Goal: Information Seeking & Learning: Check status

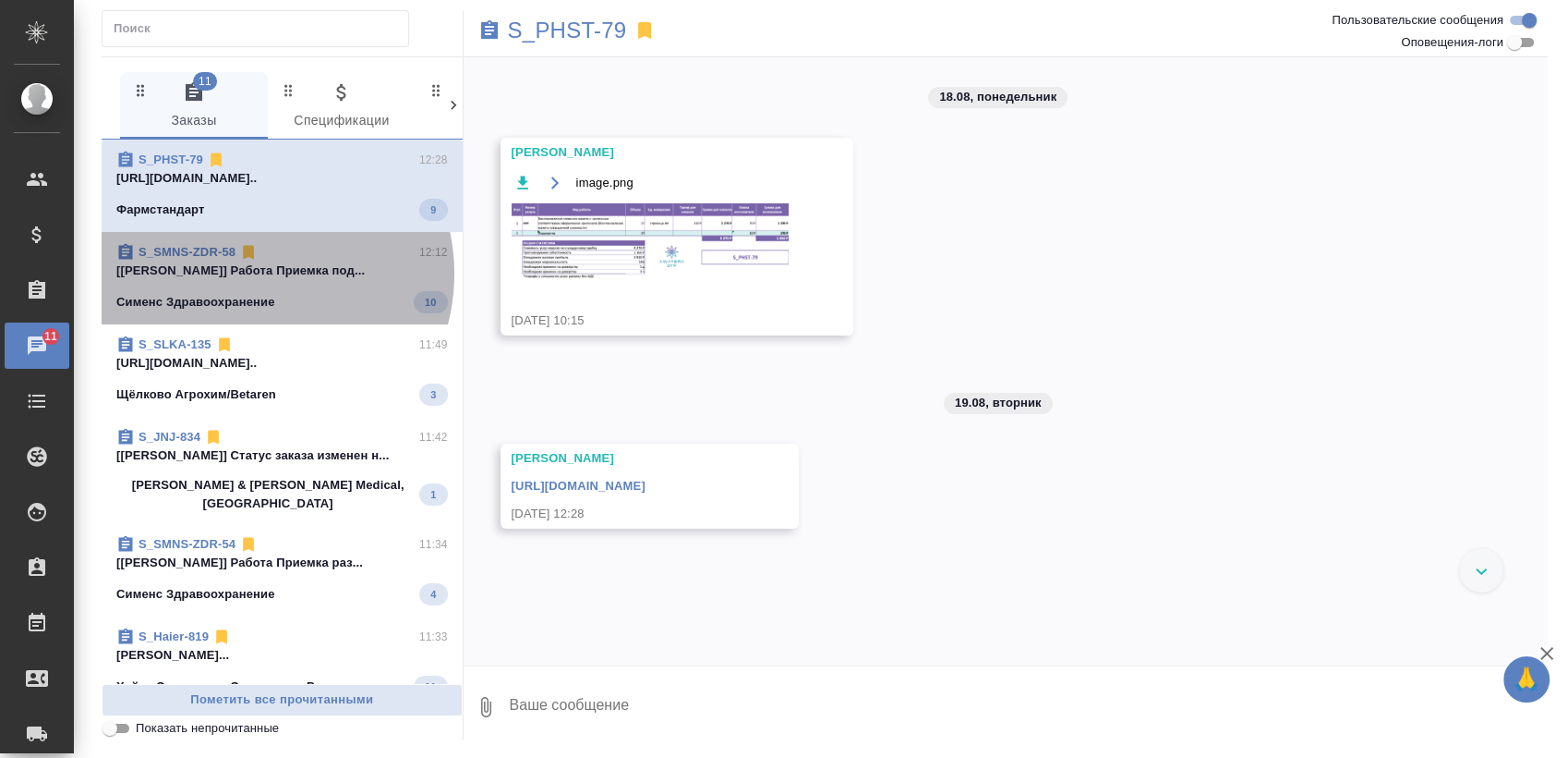
click at [254, 273] on p "[[PERSON_NAME]] Работа Приемка под..." at bounding box center [282, 271] width 331 height 19
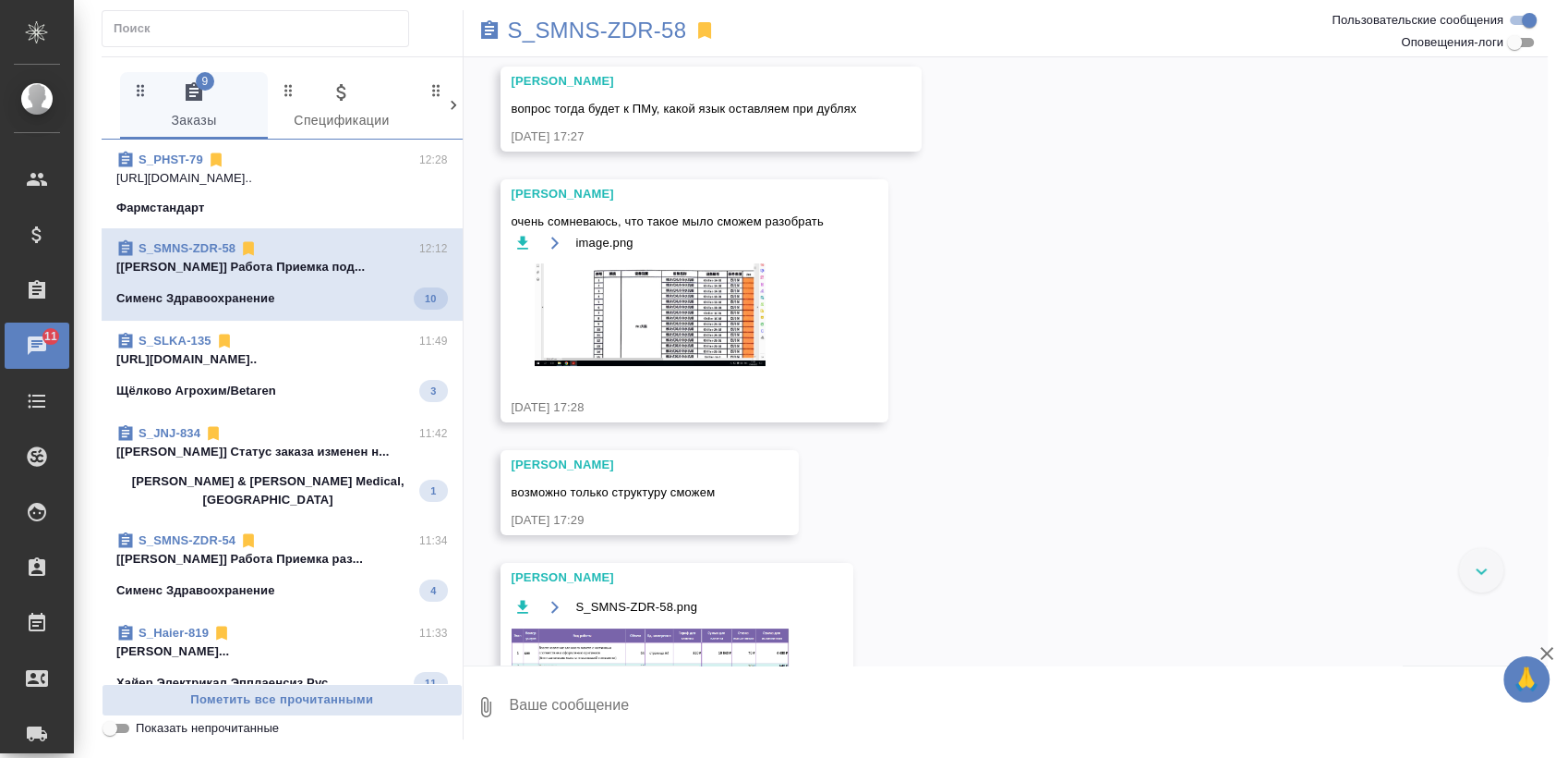
scroll to position [1750, 0]
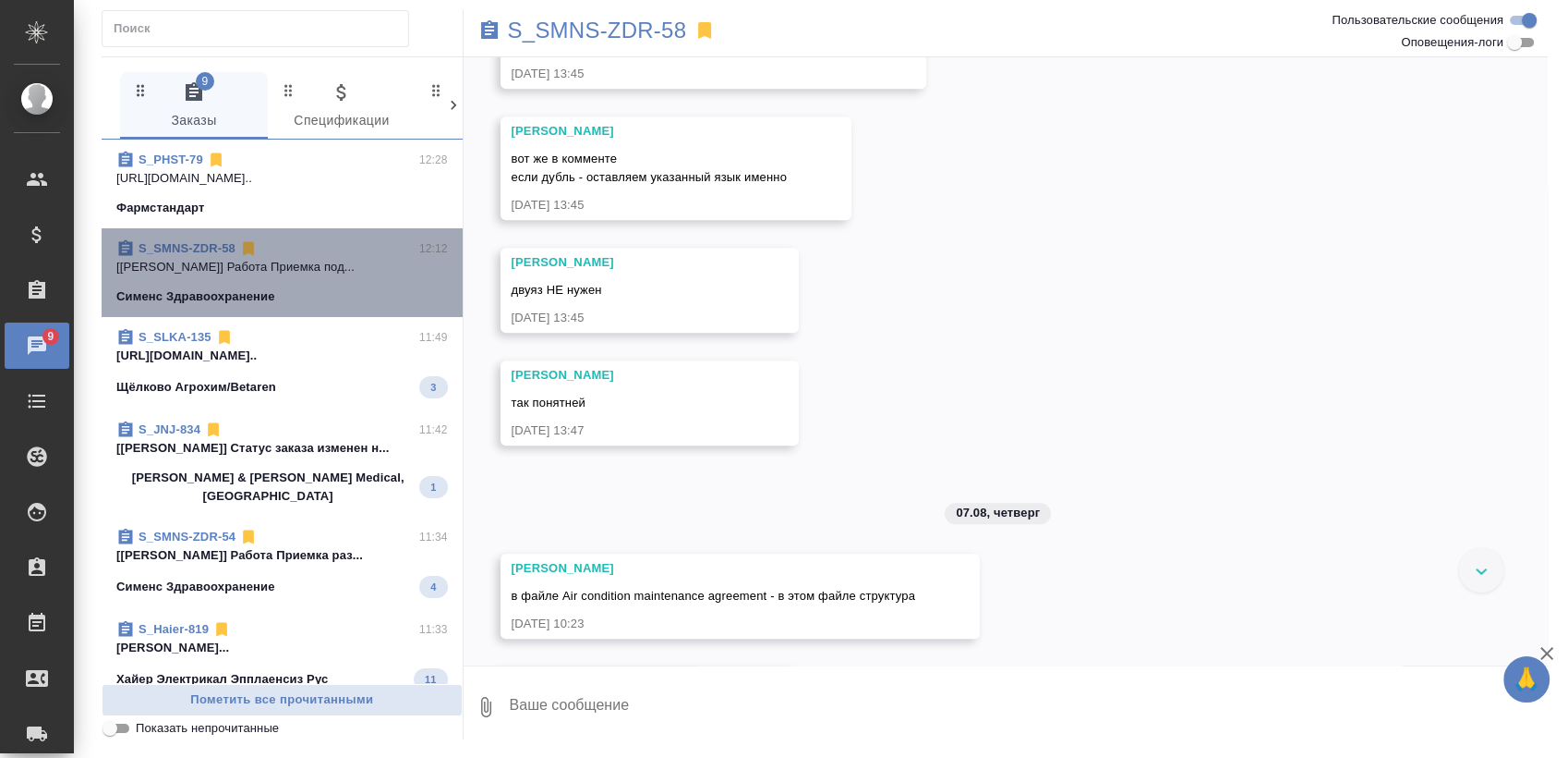
click at [284, 270] on p "[[PERSON_NAME]] Работа Приемка под..." at bounding box center [282, 267] width 331 height 19
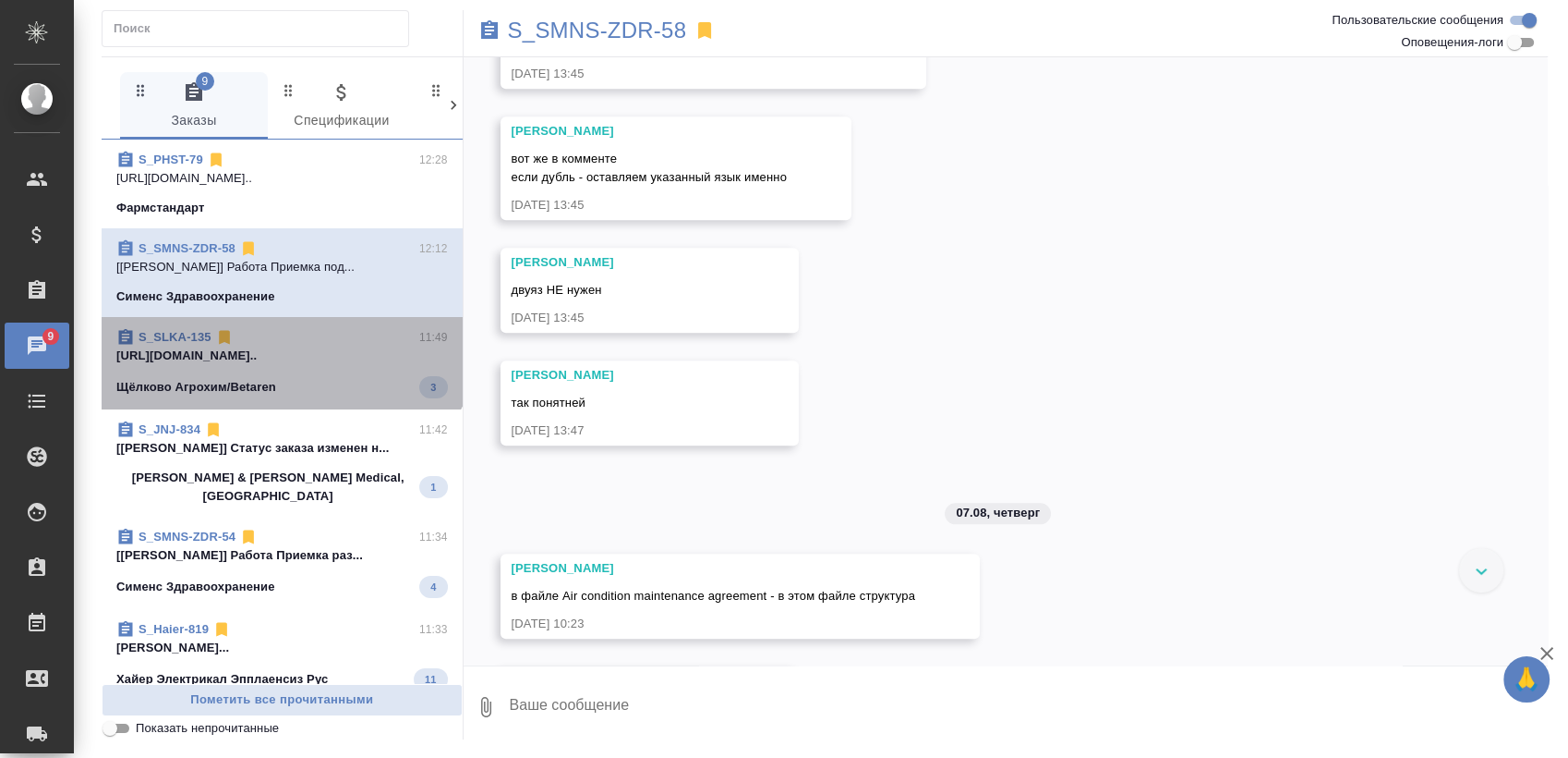
click at [280, 321] on div "S_SLKA-135 11:49 [URL][DOMAIN_NAME].. Щёлково Агрохим/Betaren 3" at bounding box center [282, 363] width 361 height 92
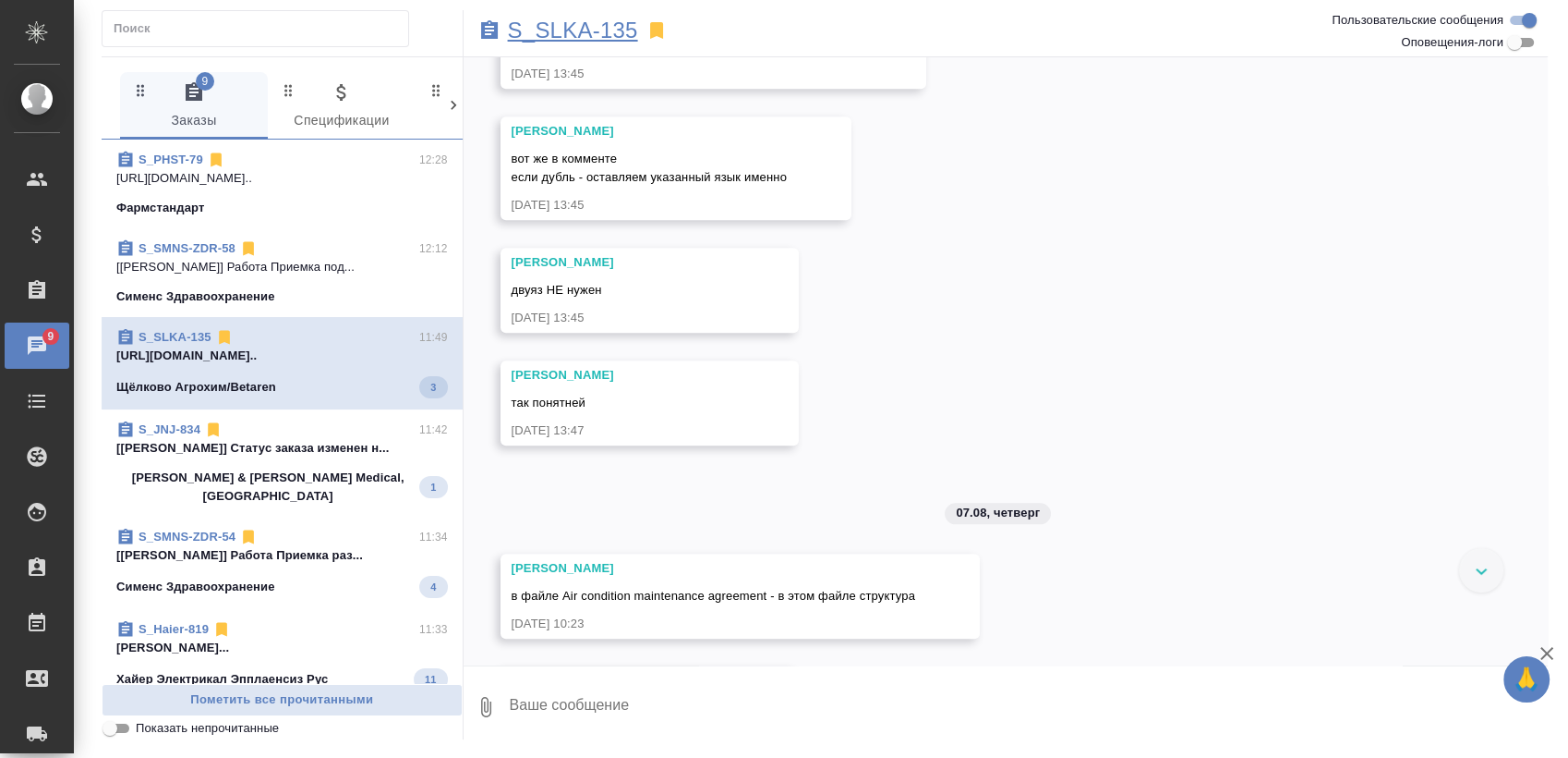
click at [610, 25] on p "S_SLKA-135" at bounding box center [573, 31] width 130 height 19
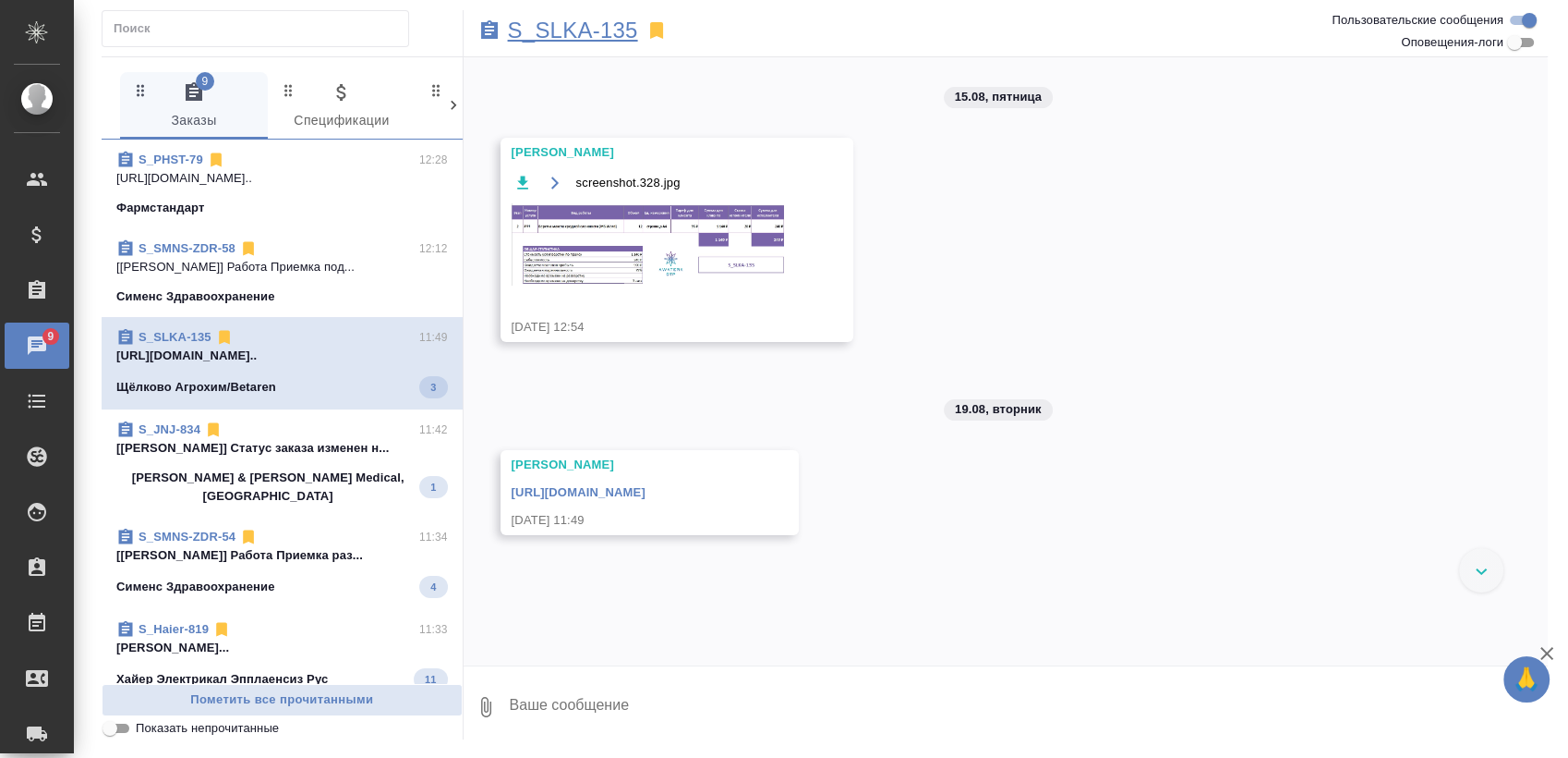
scroll to position [0, 0]
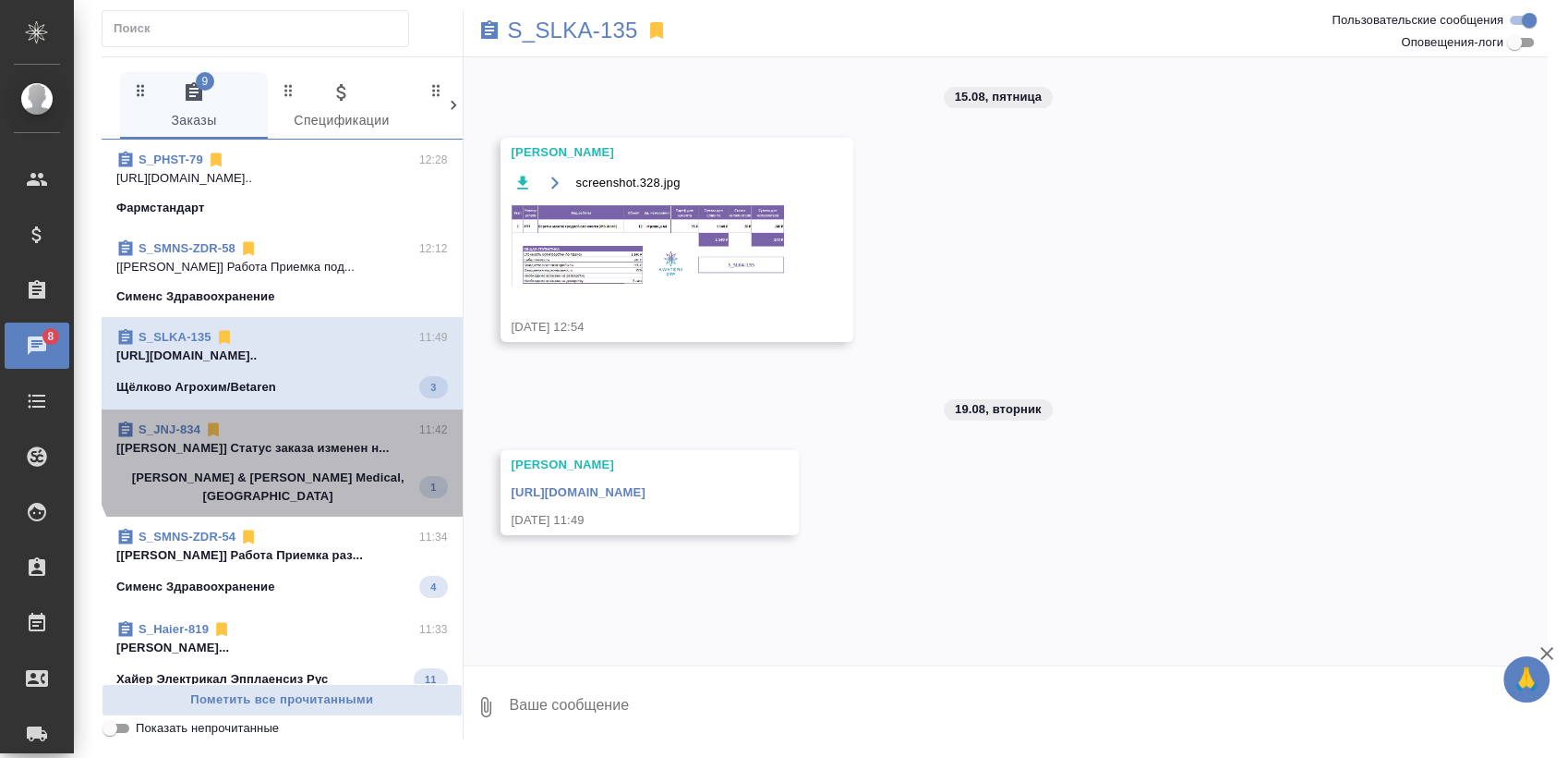
click at [308, 425] on div "S_JNJ-834 11:42" at bounding box center [282, 429] width 331 height 19
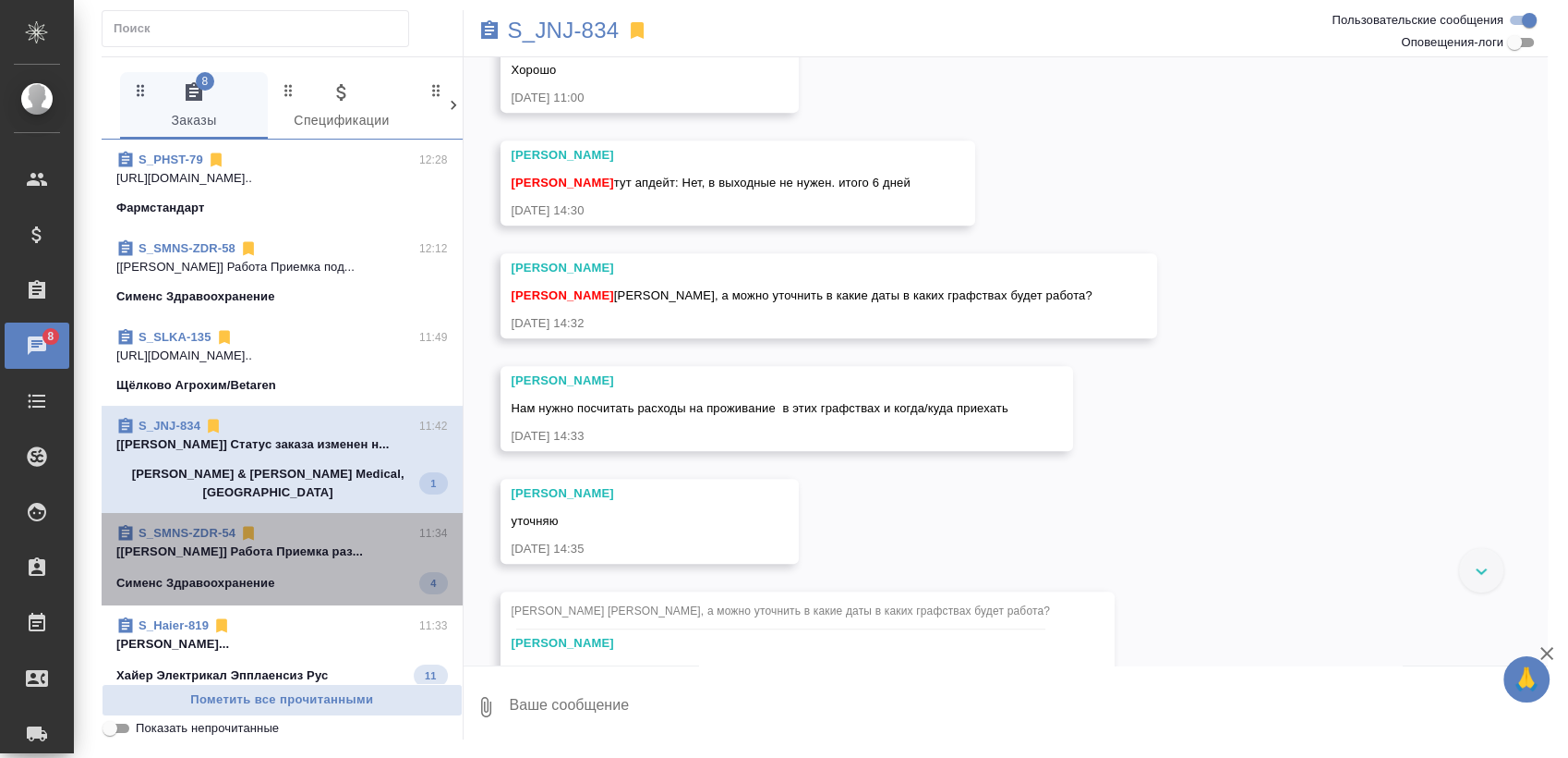
click at [293, 542] on p "[[PERSON_NAME]] Работа Приемка раз..." at bounding box center [282, 552] width 331 height 19
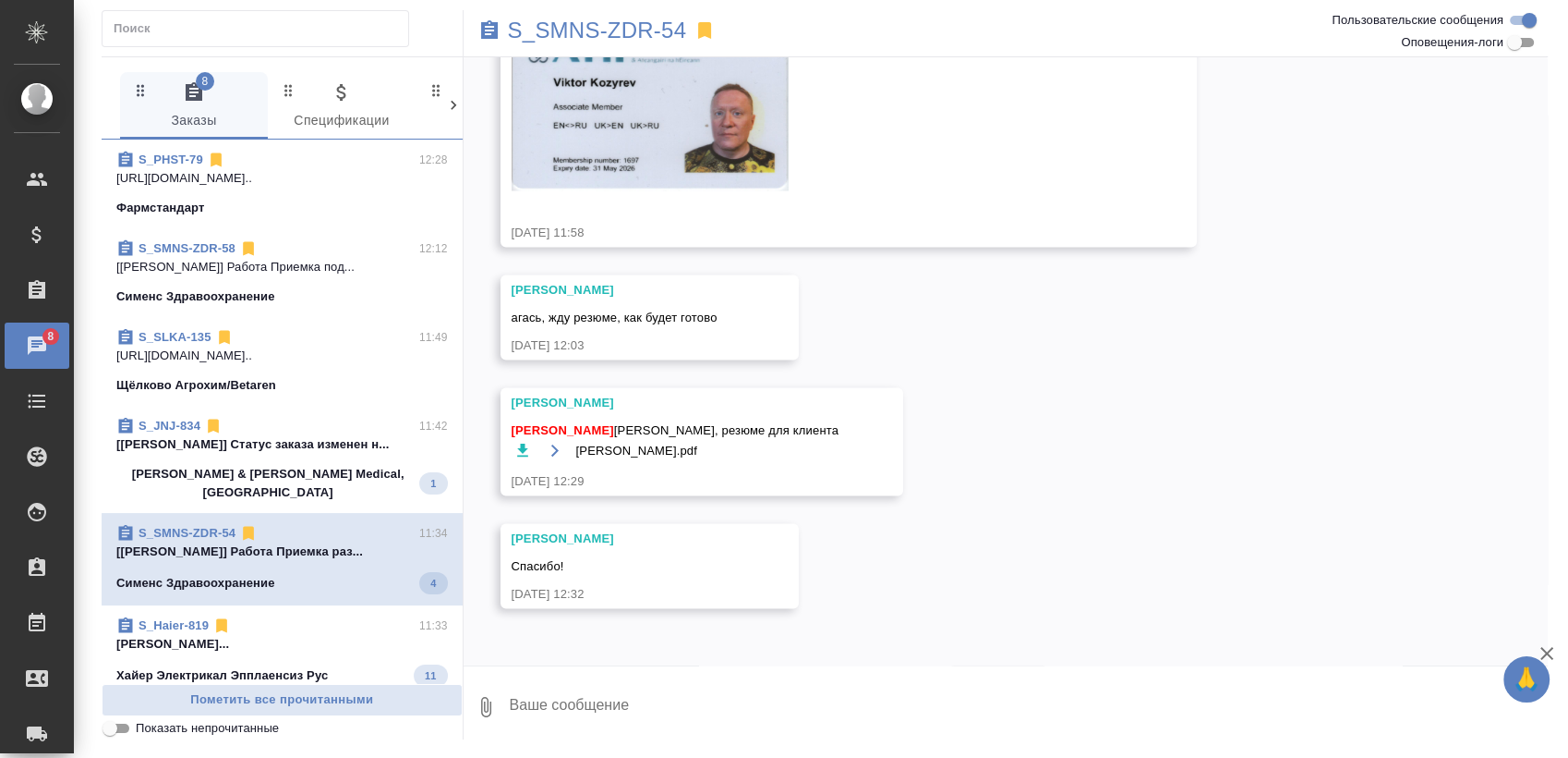
click at [283, 635] on p "[PERSON_NAME]..." at bounding box center [282, 644] width 331 height 19
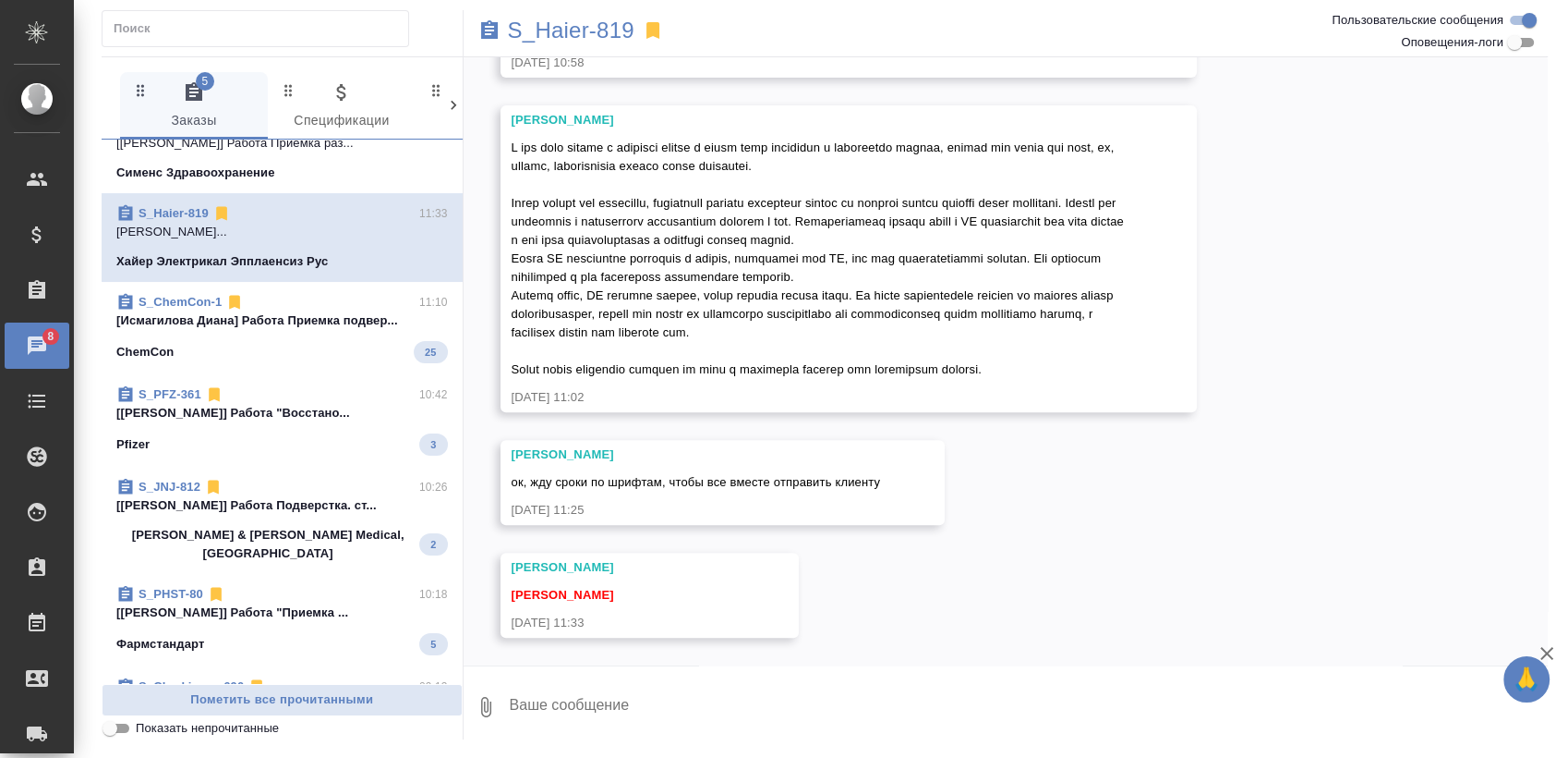
scroll to position [401, 0]
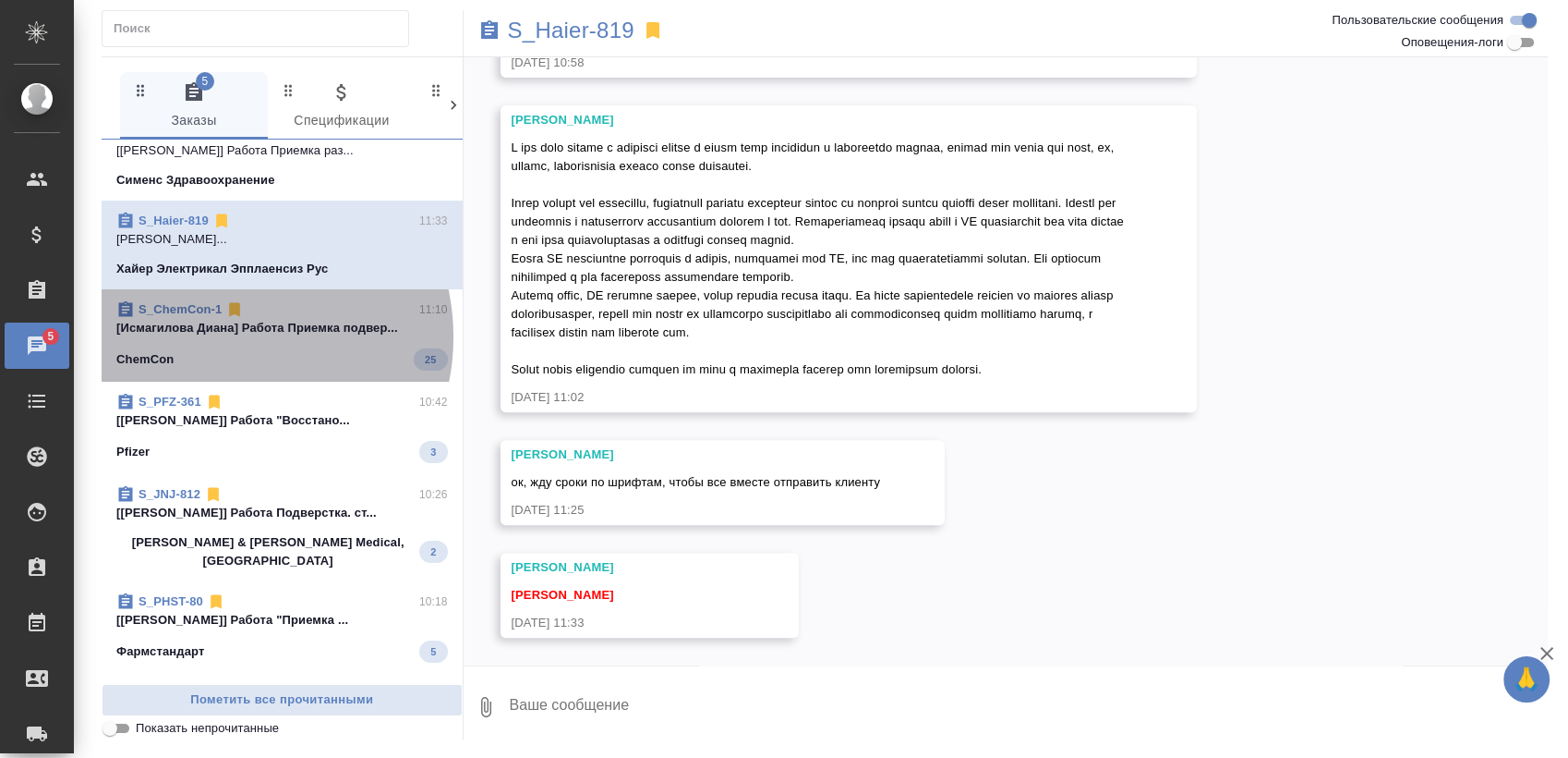
click at [223, 319] on p "[Исмагилова Диана] Работа Приемка подвер..." at bounding box center [282, 329] width 331 height 19
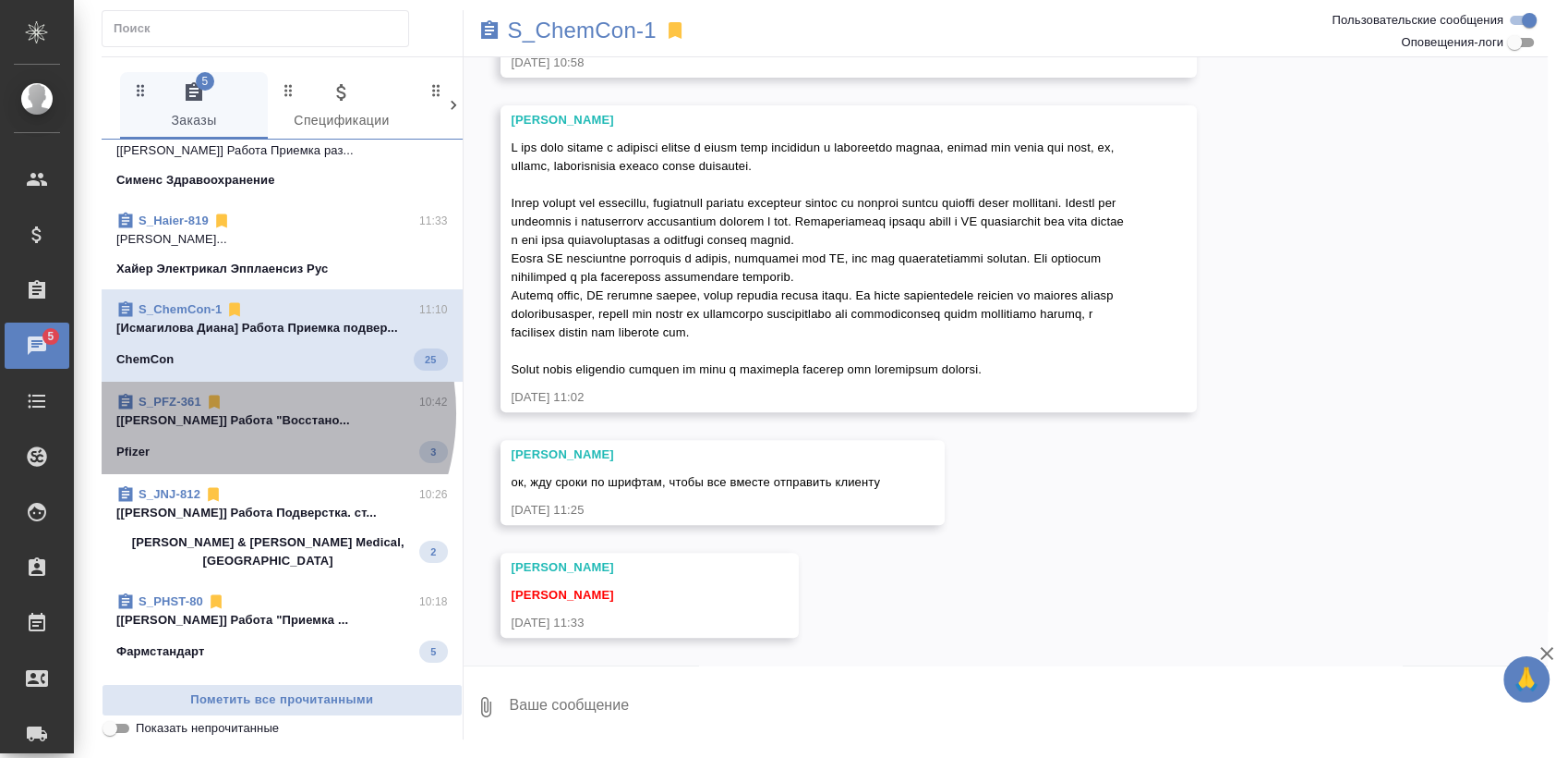
click at [222, 411] on p "[[PERSON_NAME]] Работа "Восстано..." at bounding box center [282, 421] width 331 height 19
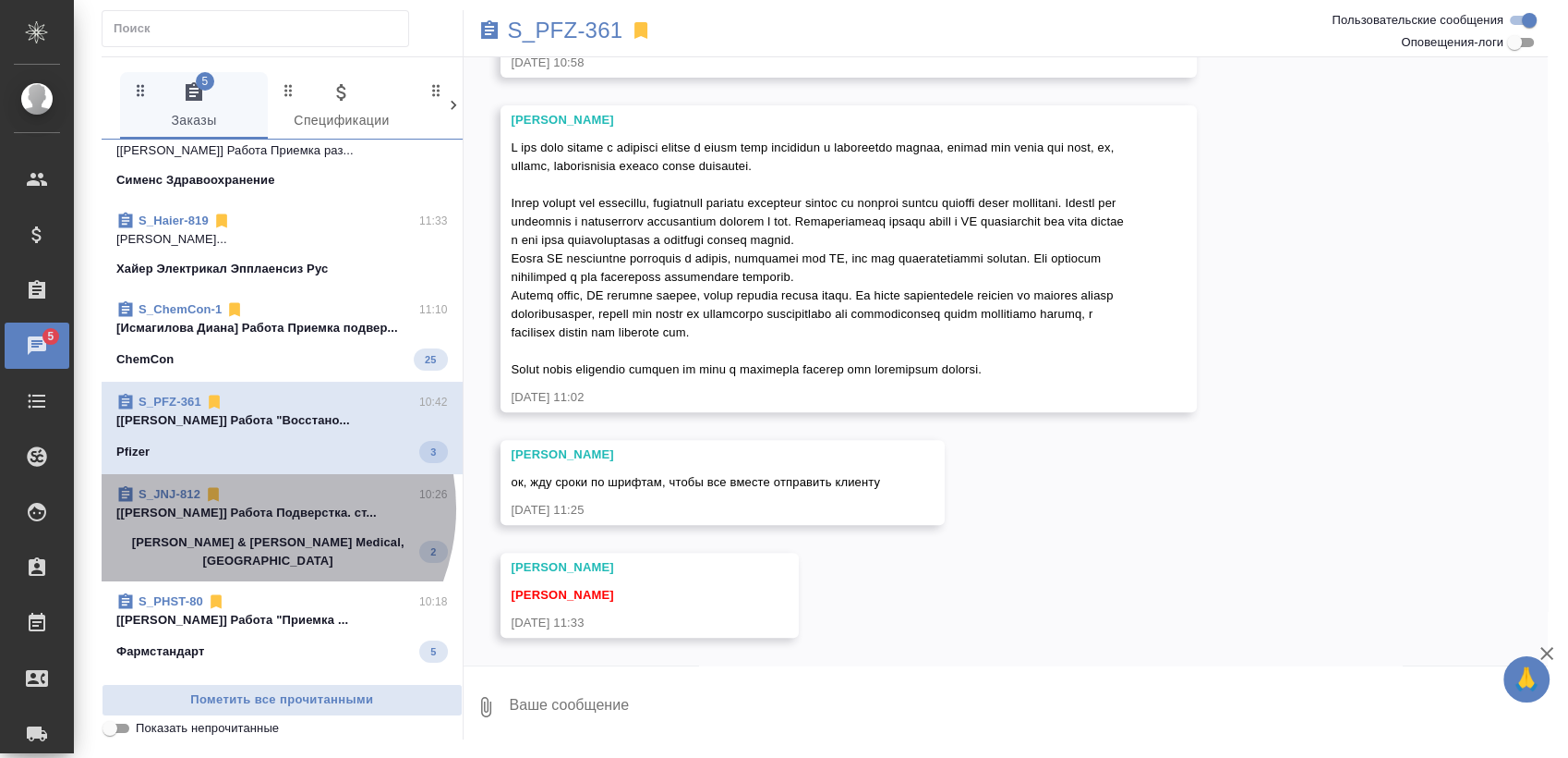
click at [247, 504] on p "[[PERSON_NAME]] Работа Подверстка. ст..." at bounding box center [282, 513] width 331 height 19
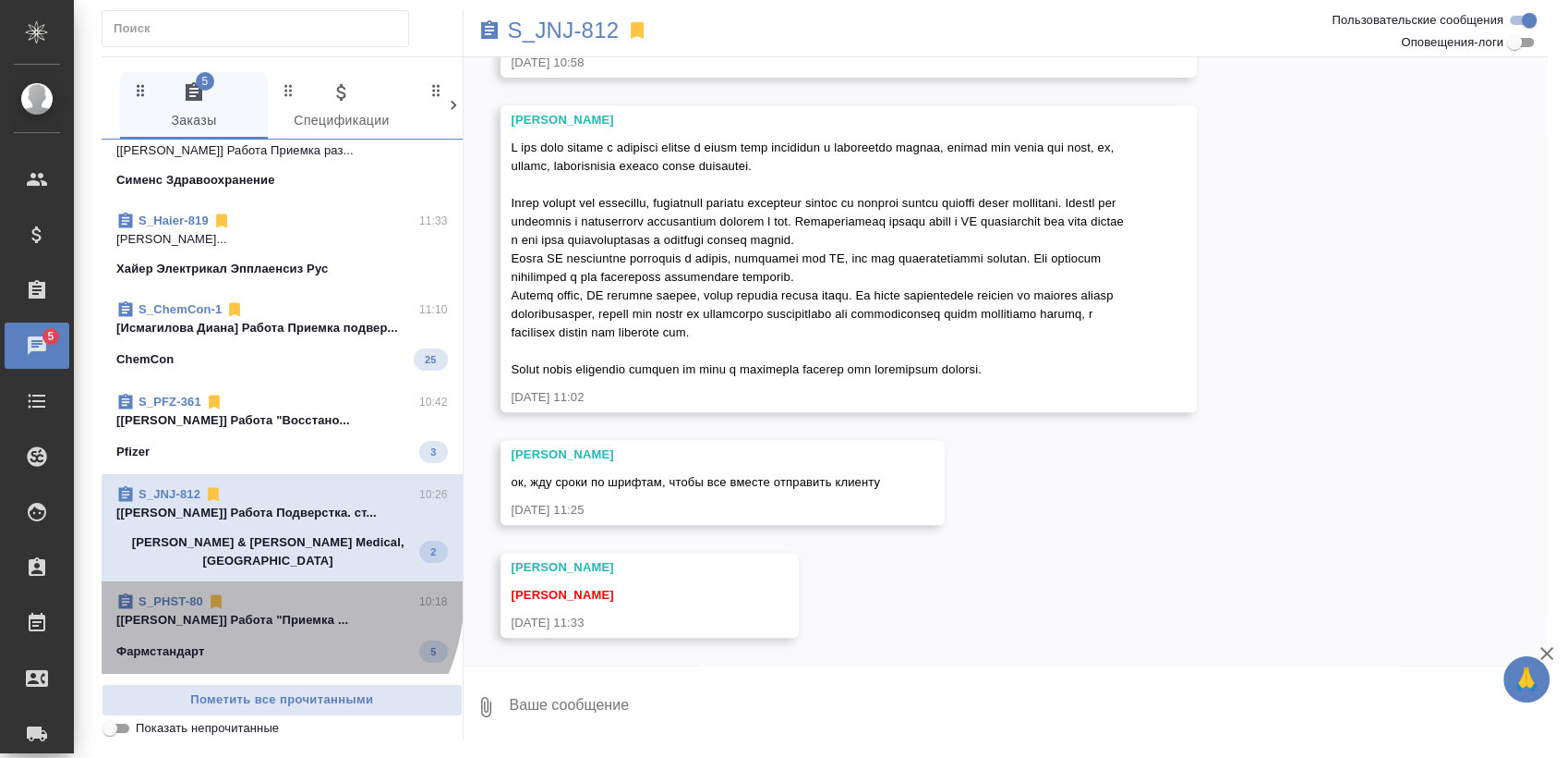
click at [251, 592] on div "S_PHST-80 10:18" at bounding box center [282, 602] width 331 height 19
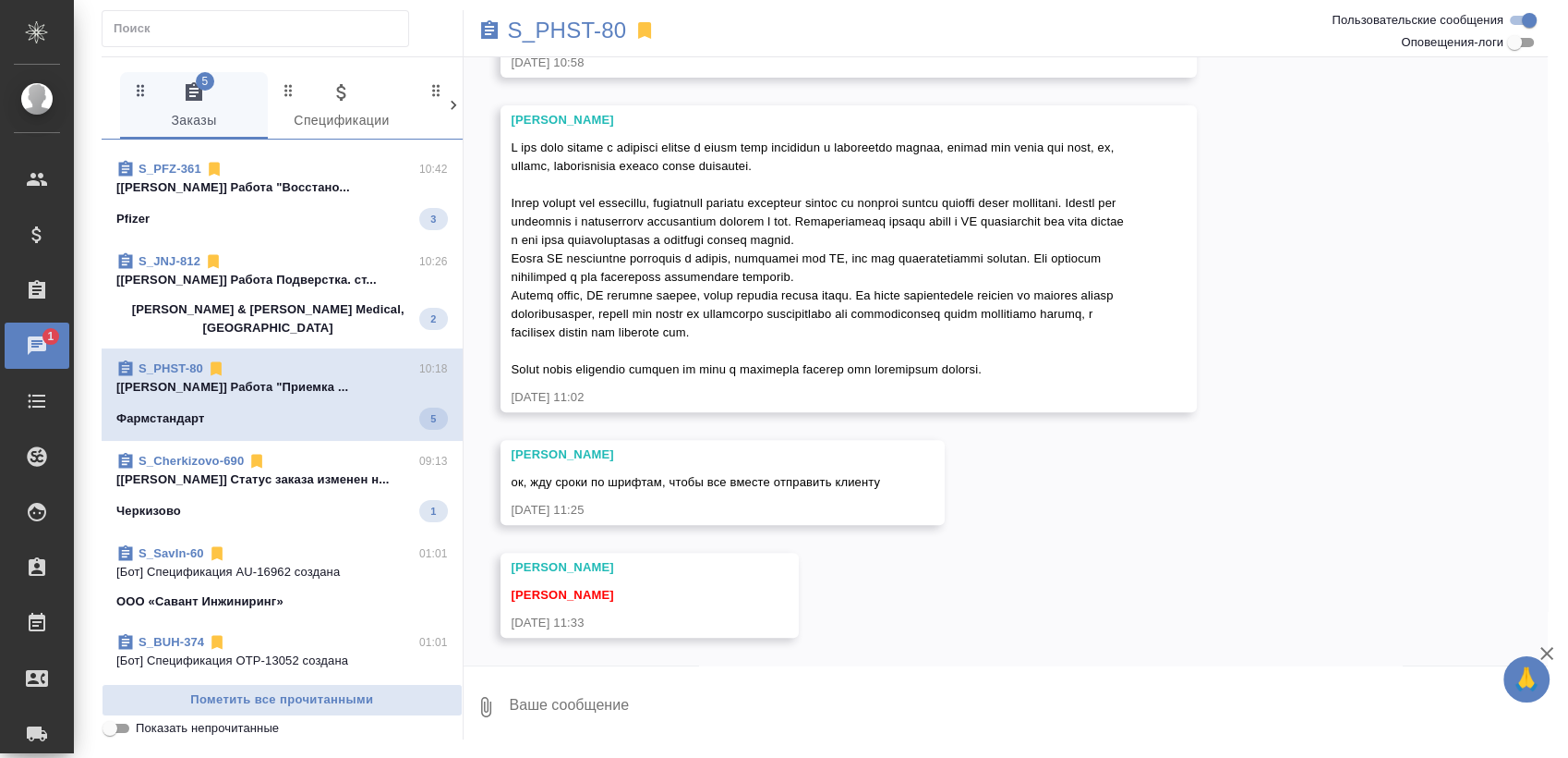
scroll to position [612, 0]
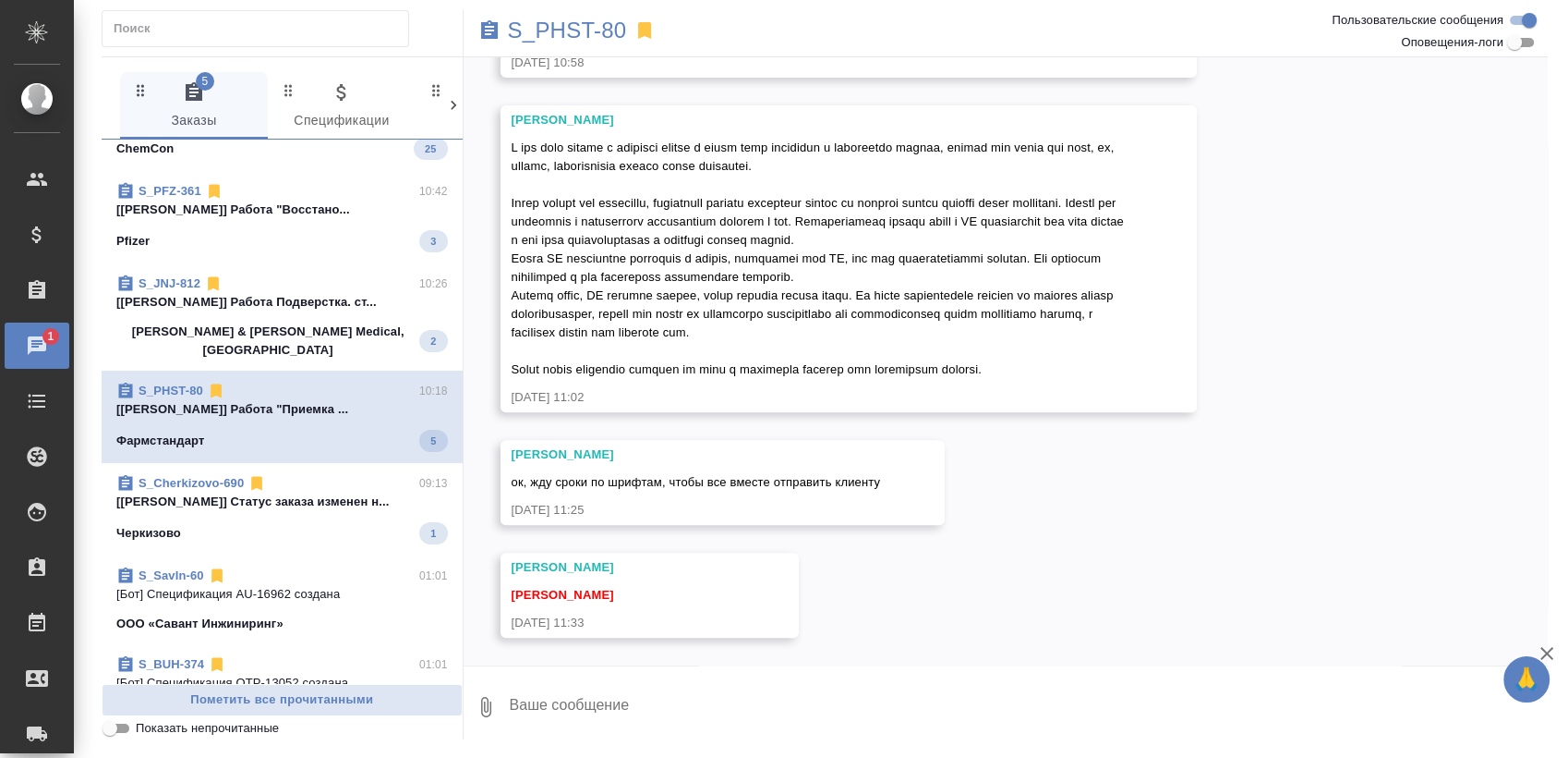
click at [315, 463] on div "S_Cherkizovo-690 09:13 [[PERSON_NAME]] Статус заказа изменен н... Черкизово 1" at bounding box center [282, 509] width 361 height 92
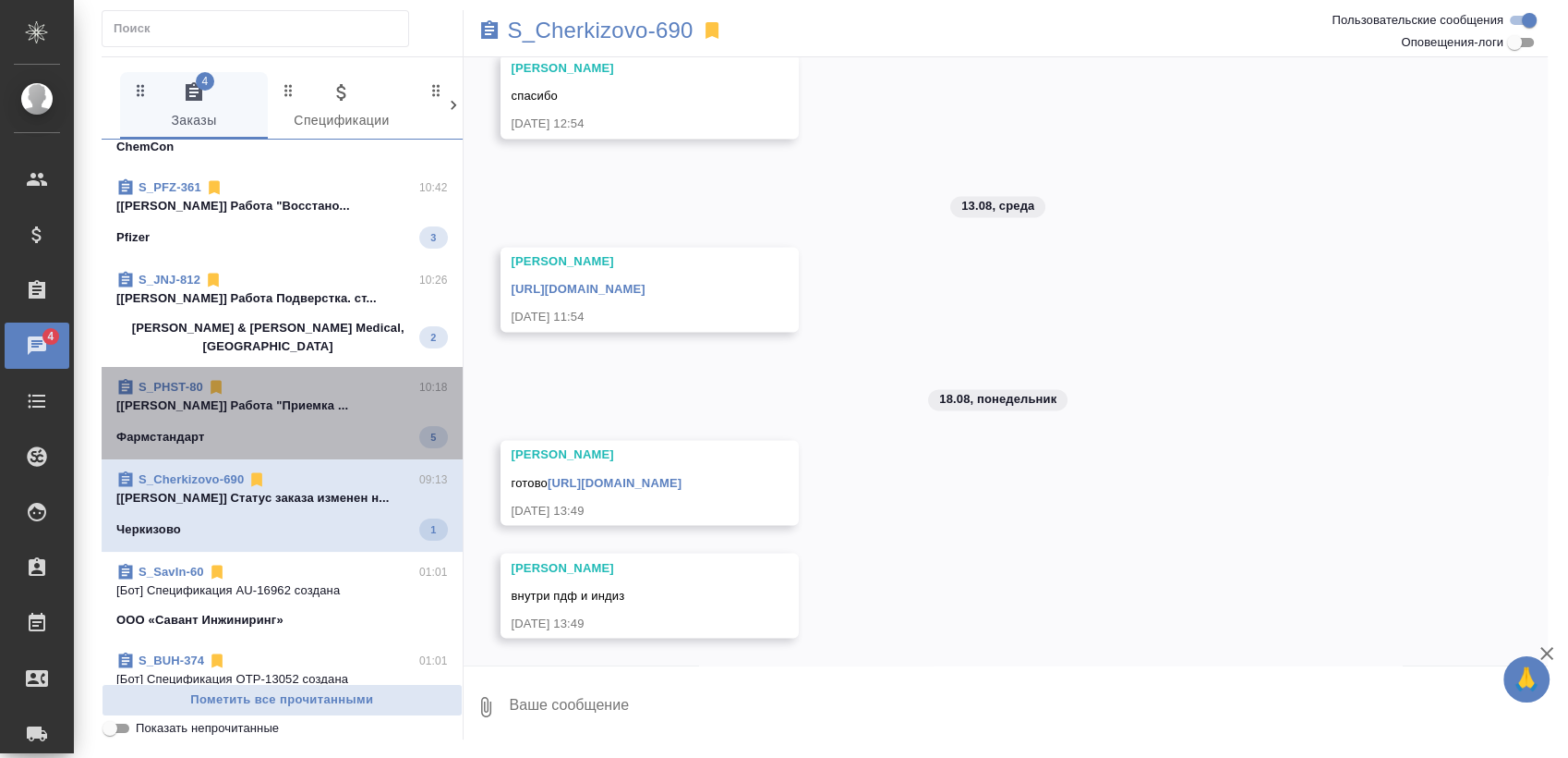
click at [312, 378] on div "S_PHST-80 10:18" at bounding box center [282, 387] width 331 height 19
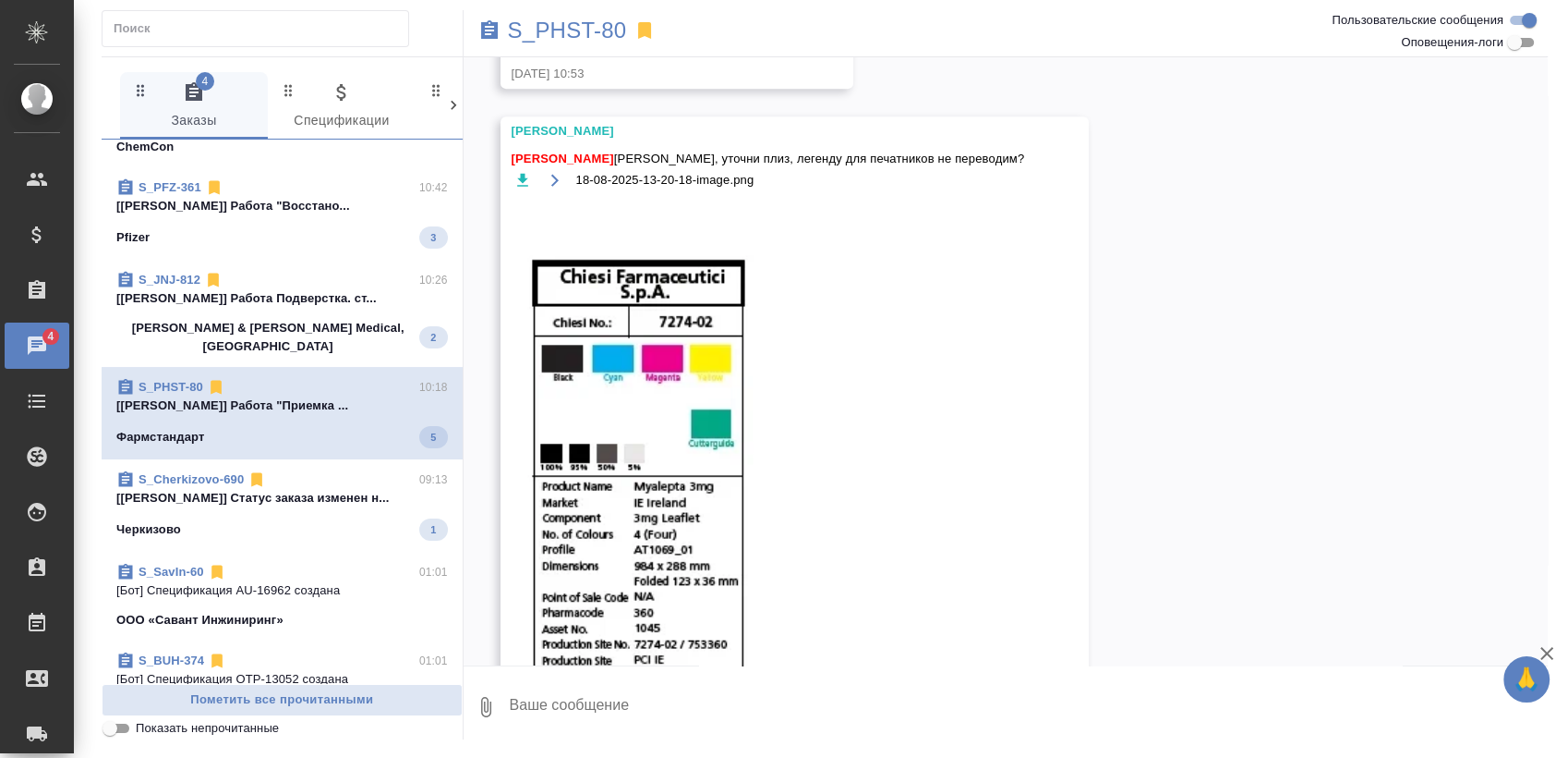
click at [330, 460] on div "S_Cherkizovo-690 09:13 [[PERSON_NAME]] Статус заказа изменен н... Черкизово 1" at bounding box center [282, 506] width 361 height 92
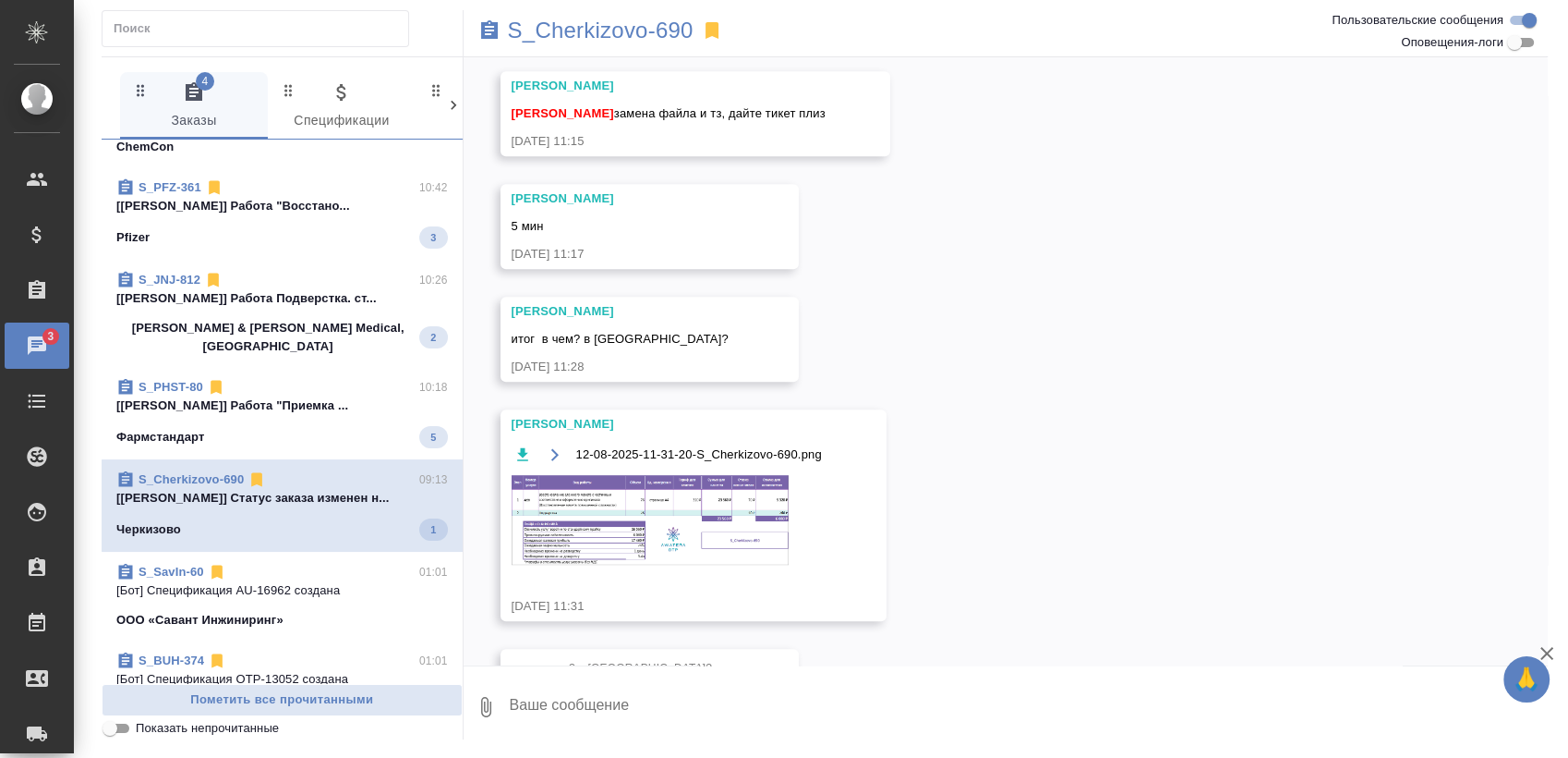
scroll to position [3174, 0]
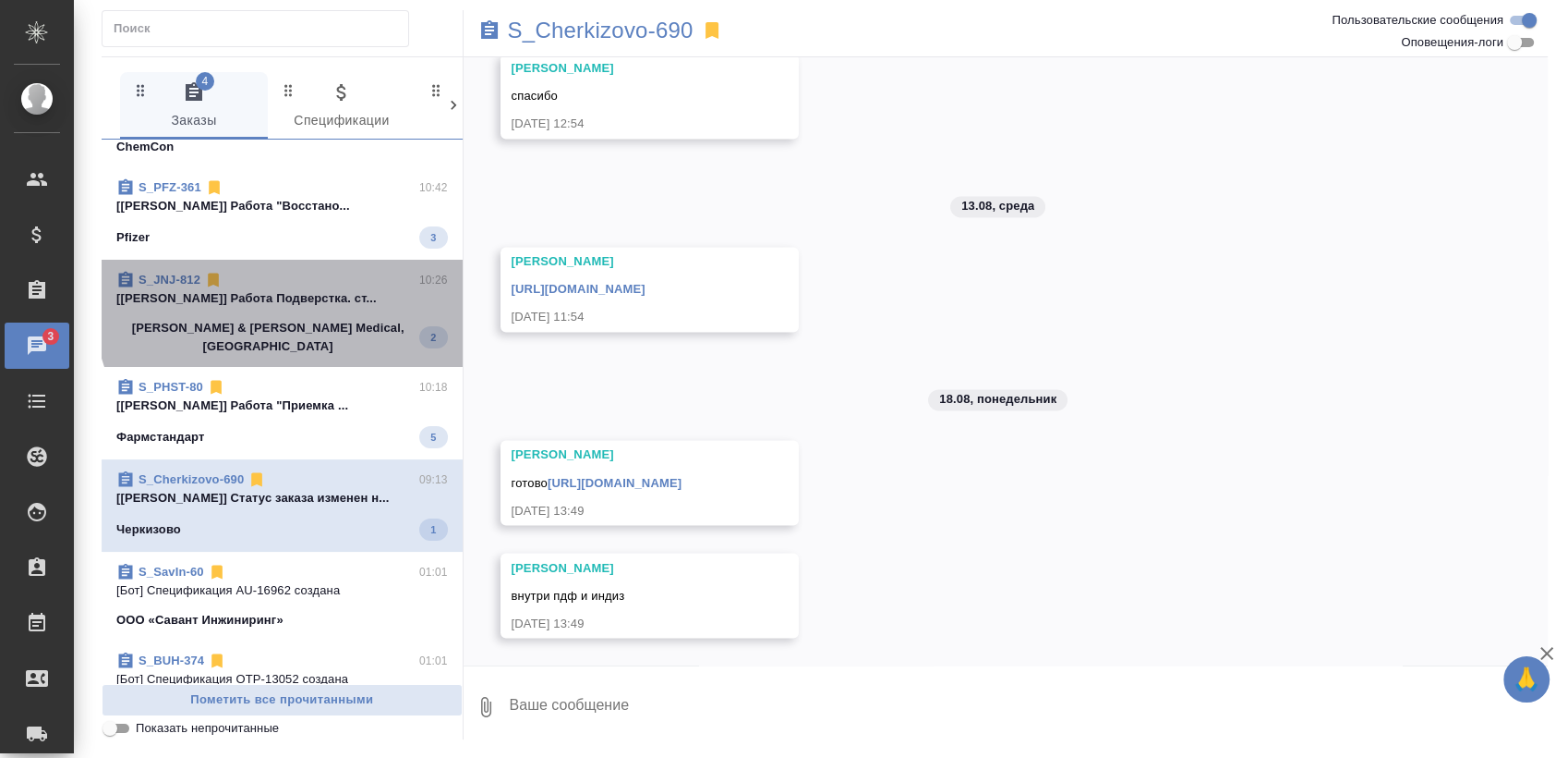
click at [340, 270] on div "S_JNJ-812 10:26" at bounding box center [282, 280] width 331 height 19
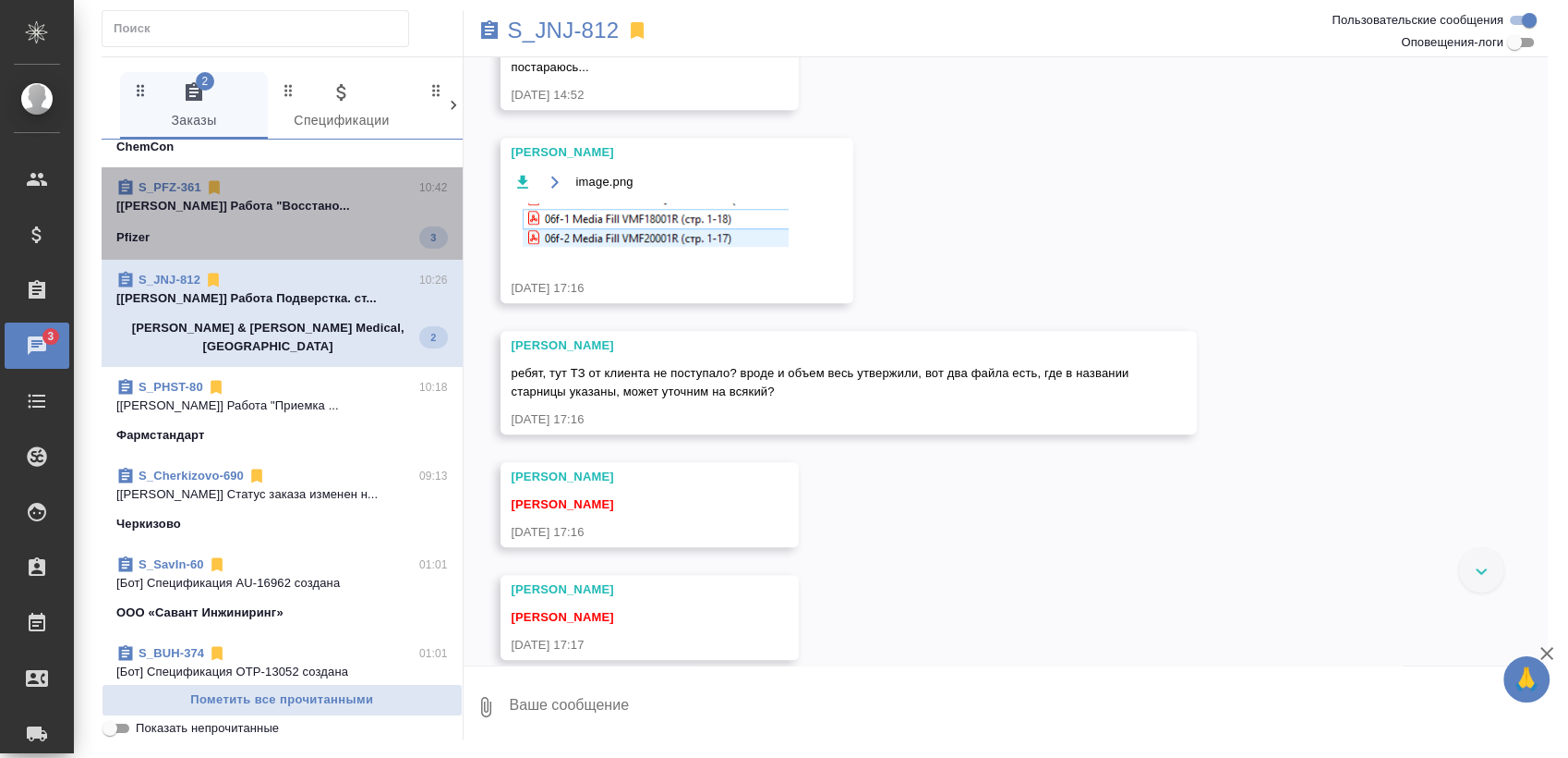
click at [369, 178] on div "S_PFZ-361 10:42" at bounding box center [282, 187] width 331 height 19
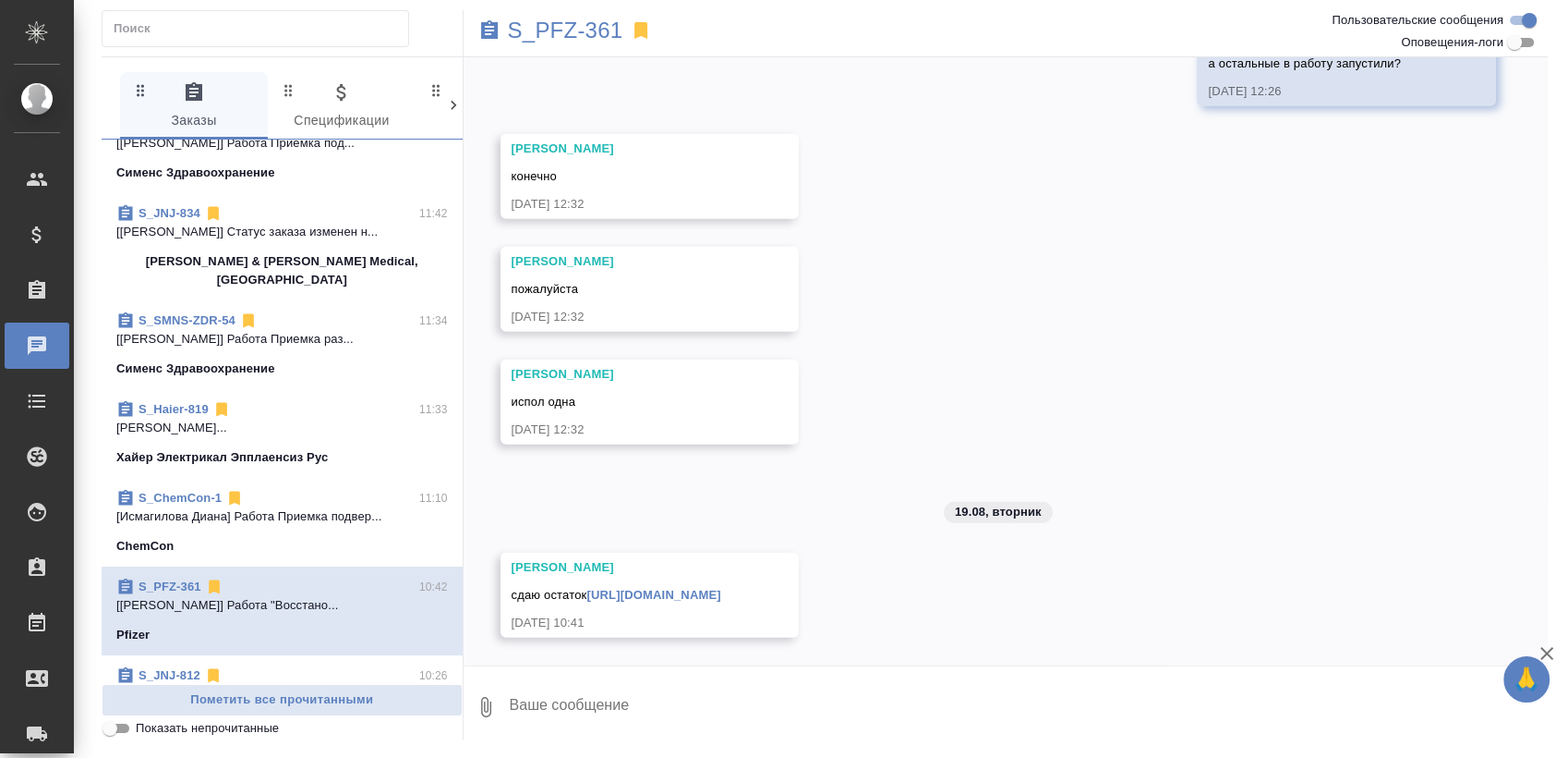
scroll to position [0, 0]
